Goal: Navigation & Orientation: Find specific page/section

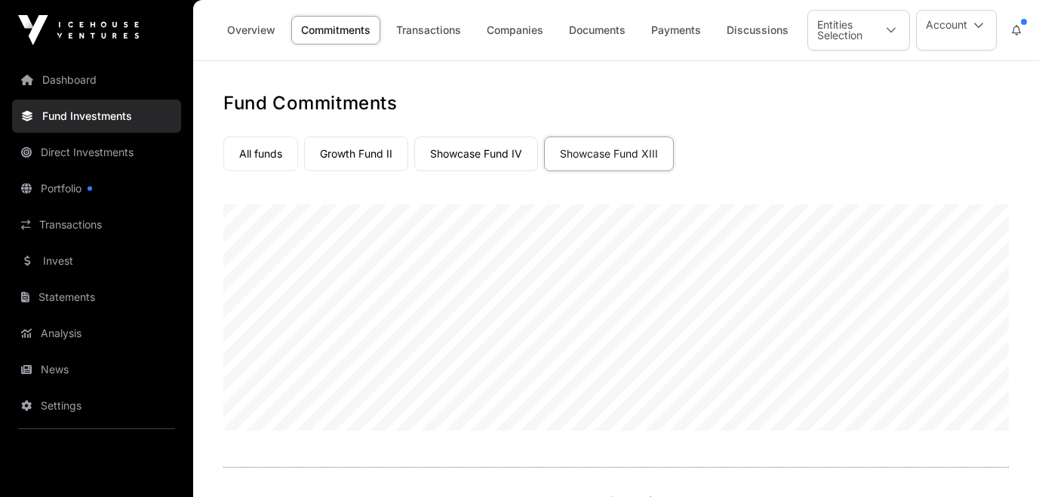
click at [70, 161] on link "Direct Investments" at bounding box center [96, 152] width 169 height 33
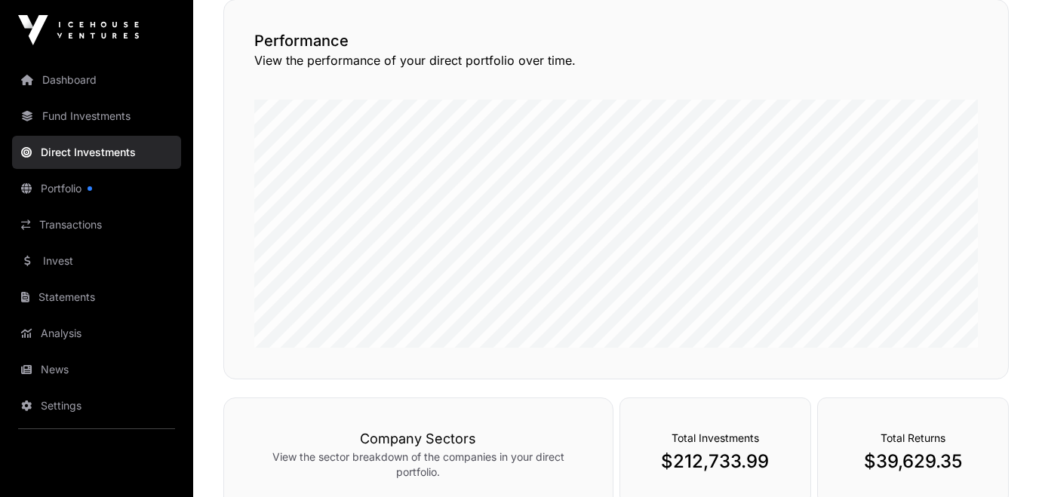
scroll to position [133, 0]
click at [75, 191] on link "Portfolio" at bounding box center [96, 188] width 169 height 33
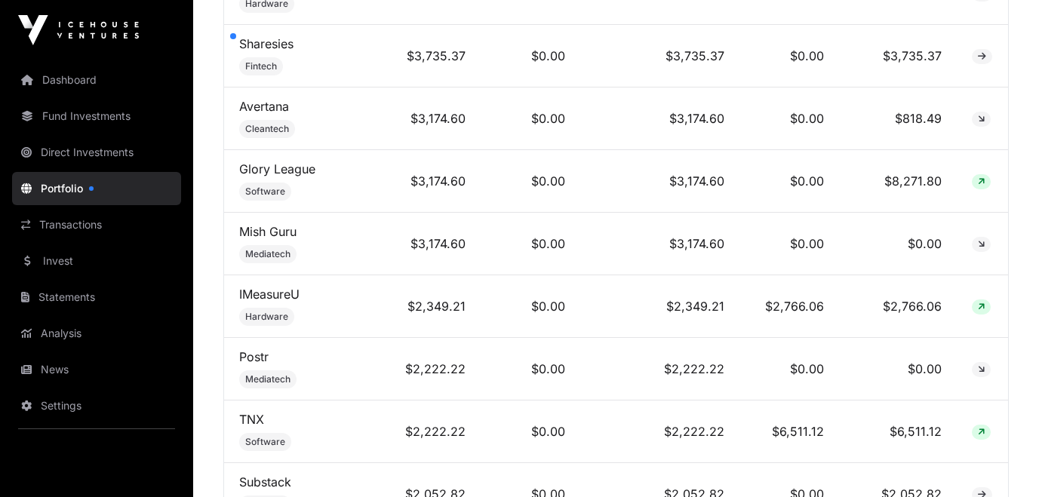
scroll to position [1226, 0]
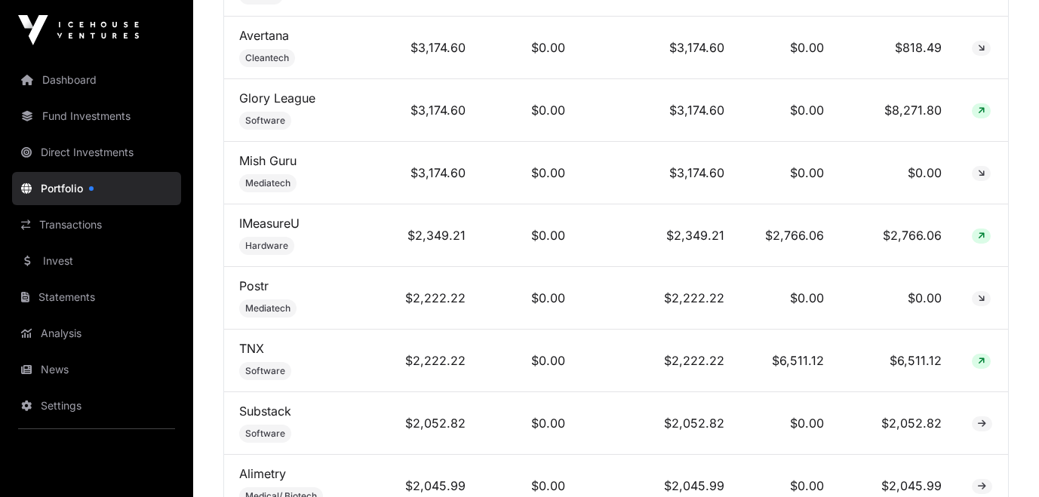
click at [48, 149] on link "Direct Investments" at bounding box center [96, 152] width 169 height 33
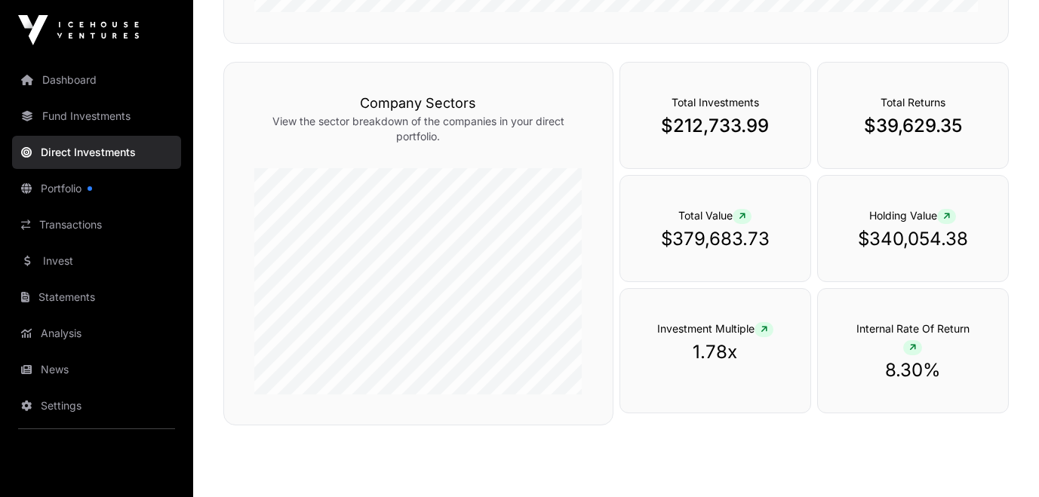
scroll to position [531, 0]
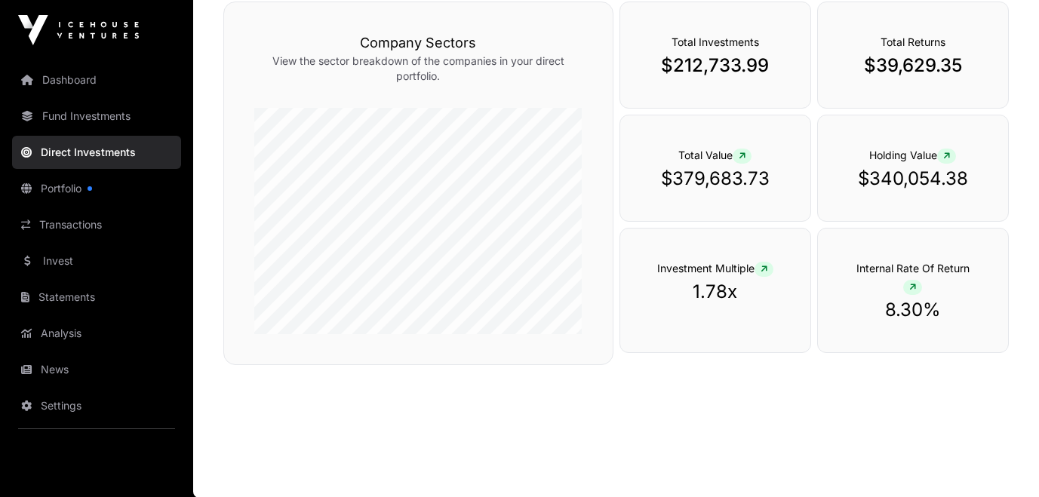
click at [118, 335] on link "Analysis" at bounding box center [96, 333] width 169 height 33
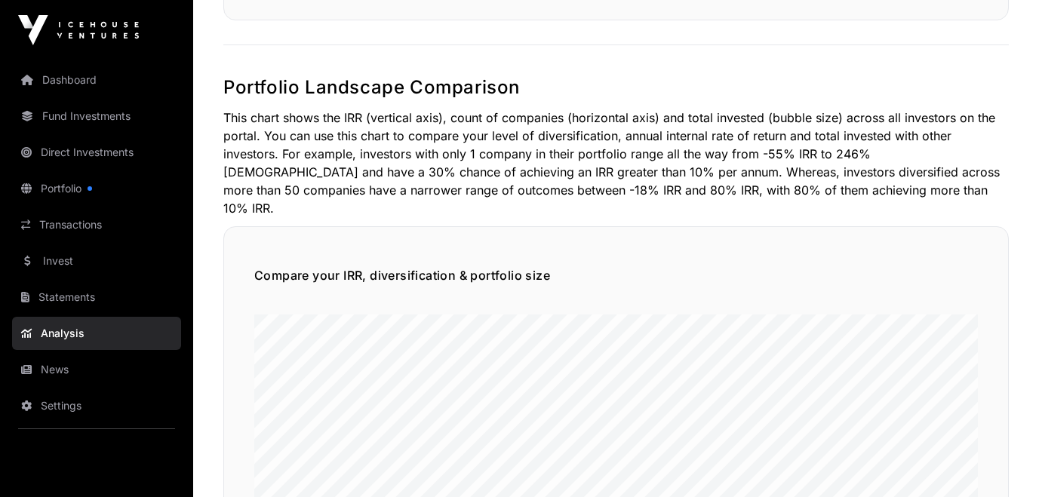
scroll to position [775, 0]
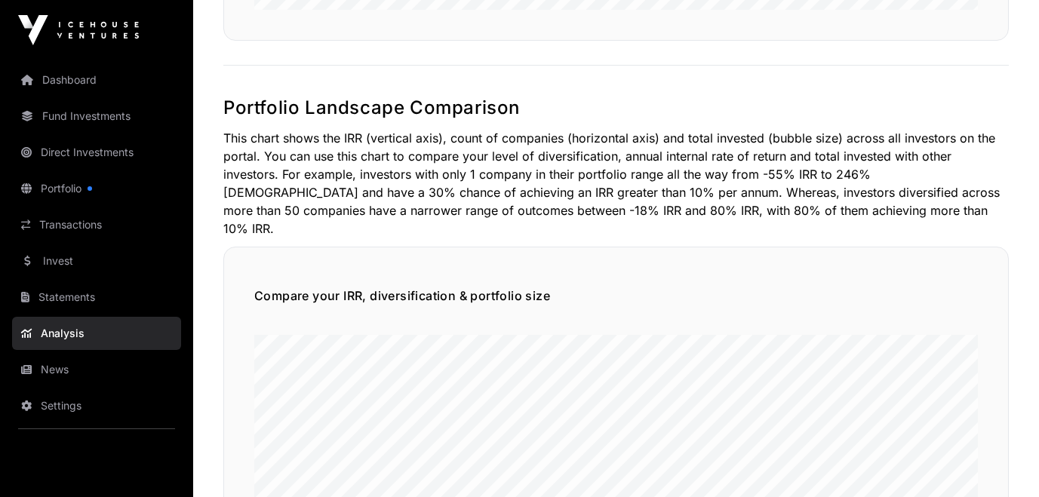
click at [88, 371] on link "News" at bounding box center [96, 369] width 169 height 33
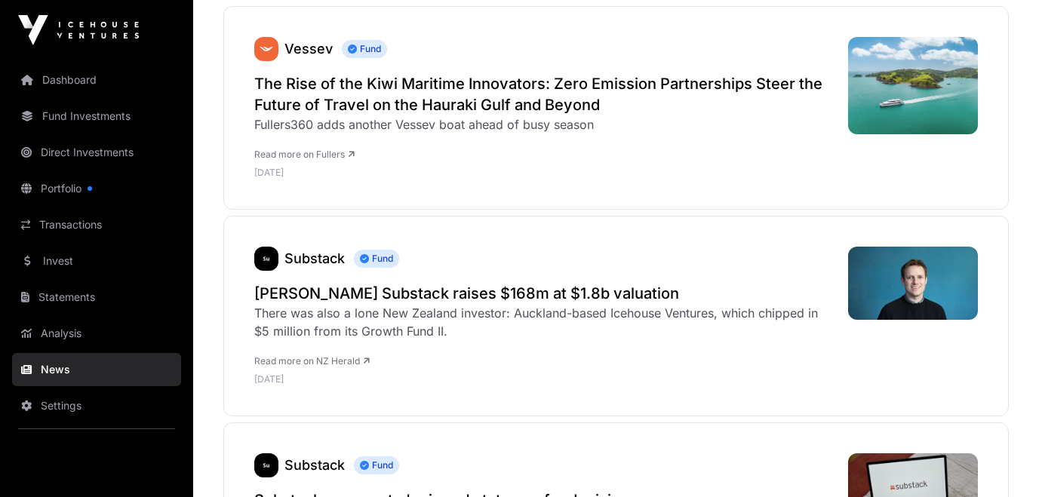
scroll to position [6208, 0]
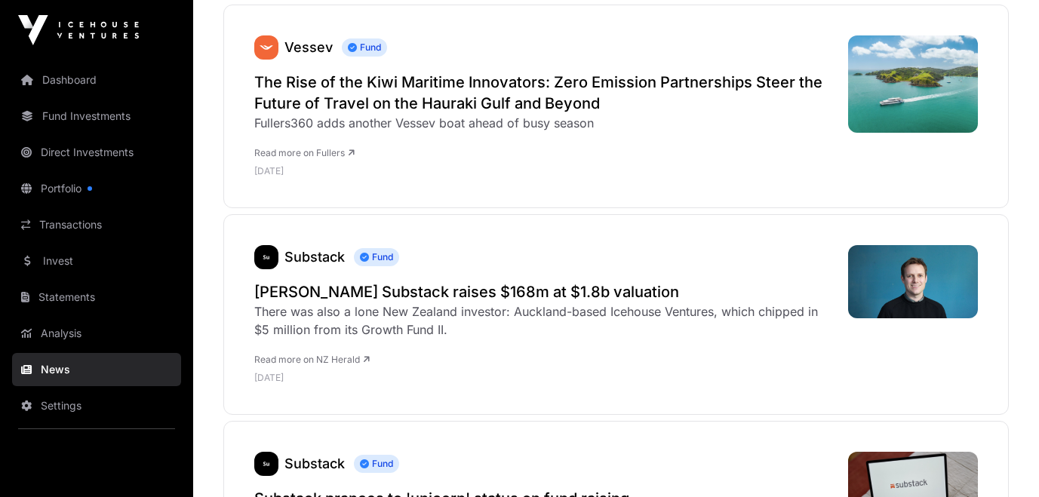
click at [321, 281] on h2 "[PERSON_NAME] Substack raises $168m at $1.8b valuation" at bounding box center [543, 291] width 579 height 21
